Goal: Navigation & Orientation: Find specific page/section

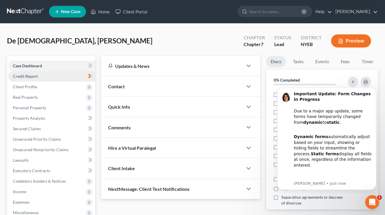
click at [40, 79] on link "Credit Report" at bounding box center [51, 76] width 87 height 10
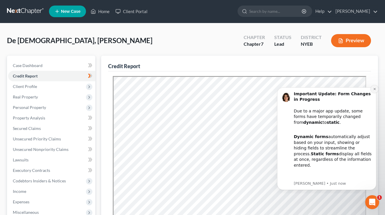
click at [375, 89] on icon "Dismiss notification" at bounding box center [374, 88] width 3 height 3
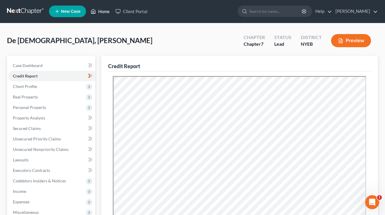
click at [101, 14] on link "Home" at bounding box center [100, 11] width 25 height 10
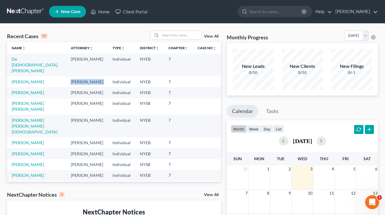
drag, startPoint x: 98, startPoint y: 71, endPoint x: 73, endPoint y: 71, distance: 25.1
click at [73, 76] on tr "[PERSON_NAME] [PERSON_NAME] Individual NYEB 7" at bounding box center [114, 81] width 214 height 11
click at [66, 76] on td "[PERSON_NAME]" at bounding box center [36, 81] width 59 height 11
click at [26, 79] on link "[PERSON_NAME]" at bounding box center [28, 81] width 32 height 5
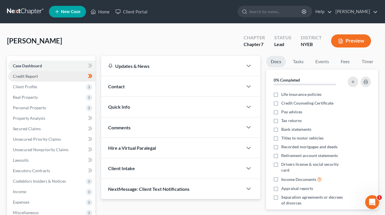
click at [33, 78] on span "Credit Report" at bounding box center [25, 76] width 25 height 5
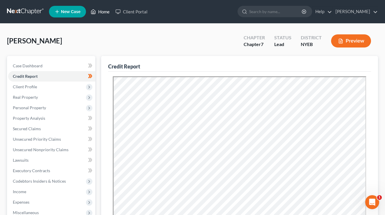
click at [91, 10] on icon at bounding box center [93, 11] width 5 height 7
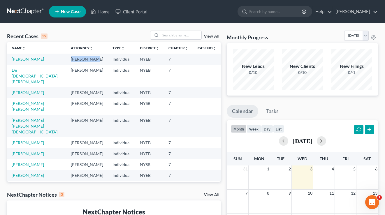
drag, startPoint x: 103, startPoint y: 61, endPoint x: 72, endPoint y: 59, distance: 31.2
click at [72, 59] on tr "[PERSON_NAME] [PERSON_NAME] Individual NYEB 7" at bounding box center [114, 59] width 214 height 11
click at [66, 59] on td "[PERSON_NAME]" at bounding box center [36, 59] width 59 height 11
click at [102, 58] on td "[PERSON_NAME]" at bounding box center [87, 59] width 42 height 11
drag, startPoint x: 103, startPoint y: 58, endPoint x: 73, endPoint y: 58, distance: 30.0
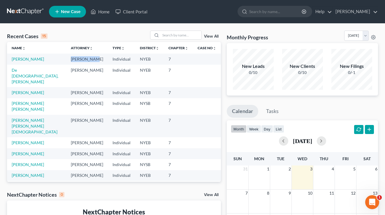
click at [73, 58] on td "[PERSON_NAME]" at bounding box center [87, 59] width 42 height 11
drag, startPoint x: 47, startPoint y: 34, endPoint x: 10, endPoint y: 34, distance: 36.4
click at [10, 34] on div "Recent Cases 15 View All" at bounding box center [114, 36] width 214 height 11
click at [59, 35] on div "Recent Cases 15 View All" at bounding box center [114, 36] width 214 height 11
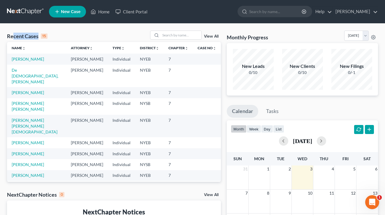
drag, startPoint x: 57, startPoint y: 36, endPoint x: 13, endPoint y: 35, distance: 44.6
click at [13, 35] on div "Recent Cases 15 View All" at bounding box center [114, 36] width 214 height 11
click at [13, 35] on div "Recent Cases 15" at bounding box center [27, 36] width 41 height 7
drag, startPoint x: 47, startPoint y: 36, endPoint x: 8, endPoint y: 36, distance: 38.8
click at [8, 36] on div "Recent Cases 15 View All" at bounding box center [114, 36] width 214 height 11
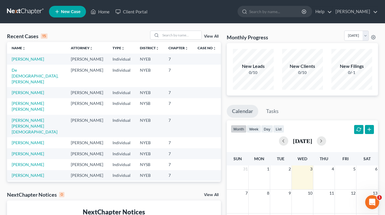
click at [77, 38] on div "Recent Cases 15 View All" at bounding box center [114, 36] width 214 height 11
drag, startPoint x: 49, startPoint y: 37, endPoint x: 13, endPoint y: 35, distance: 36.8
click at [13, 35] on div "Recent Cases 15 View All" at bounding box center [114, 36] width 214 height 11
drag, startPoint x: 13, startPoint y: 35, endPoint x: 17, endPoint y: 35, distance: 4.4
click at [13, 35] on div "Recent Cases 15" at bounding box center [27, 36] width 41 height 7
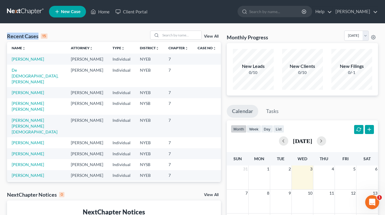
drag, startPoint x: 51, startPoint y: 36, endPoint x: 7, endPoint y: 35, distance: 43.7
click at [7, 35] on div "Recent Cases 15 View All" at bounding box center [114, 36] width 214 height 11
click at [7, 35] on div "Recent Cases 15" at bounding box center [27, 36] width 41 height 7
click at [360, 11] on link "[PERSON_NAME]" at bounding box center [354, 11] width 45 height 10
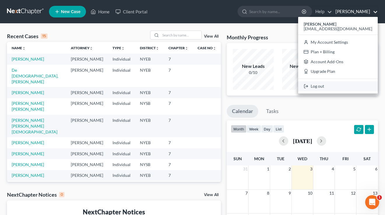
click at [347, 85] on link "Log out" at bounding box center [338, 86] width 80 height 10
